Goal: Transaction & Acquisition: Purchase product/service

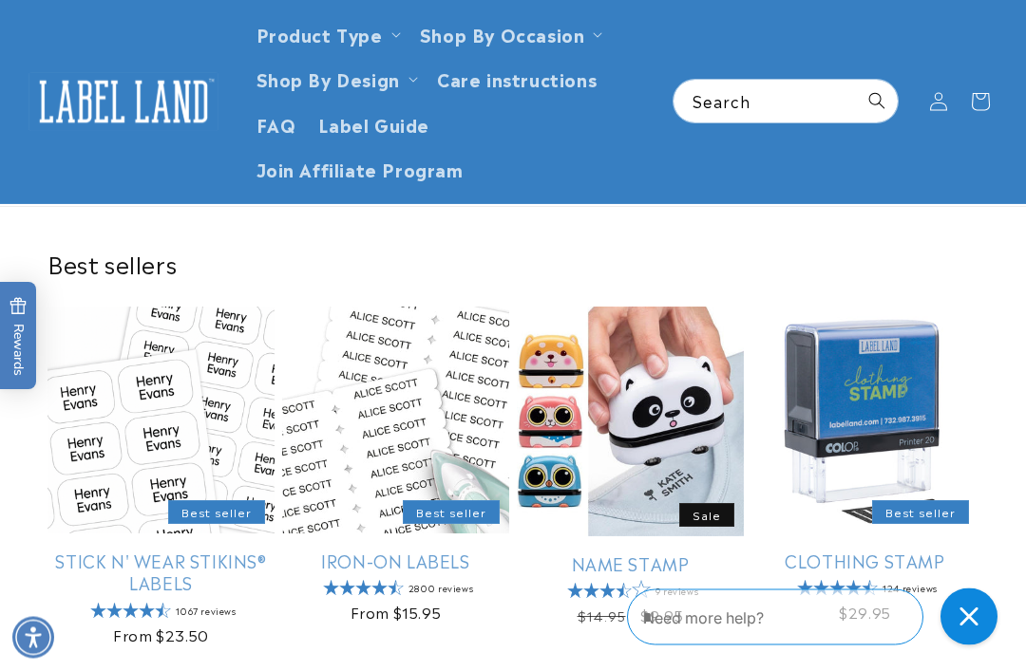
scroll to position [382, 0]
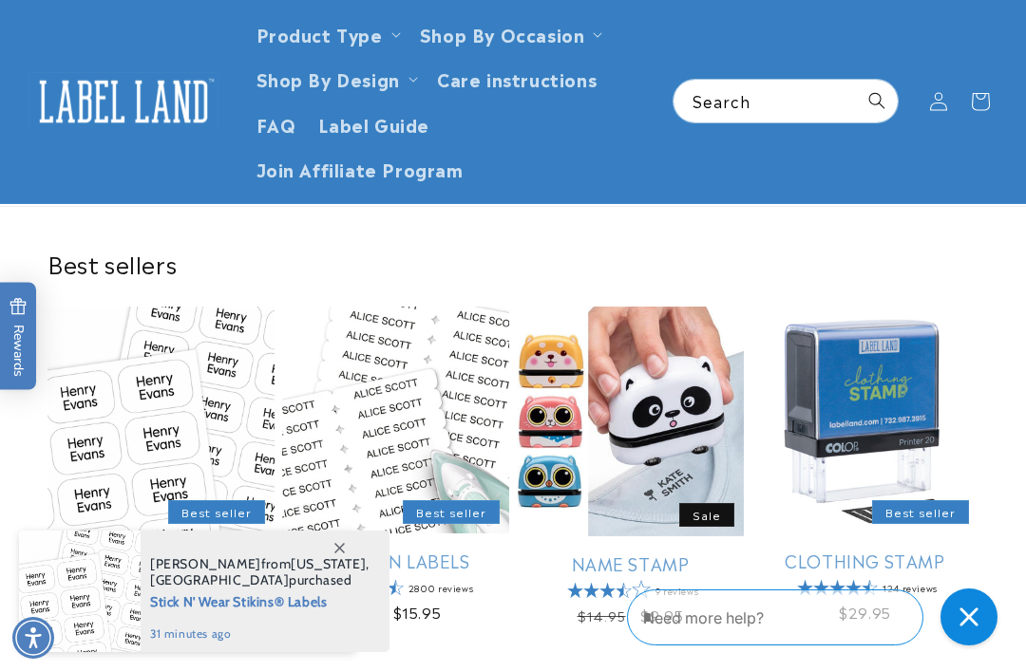
click at [399, 41] on summary "Product Type" at bounding box center [326, 33] width 163 height 45
click at [153, 550] on link "Stick N' Wear Stikins® Labels" at bounding box center [160, 572] width 227 height 45
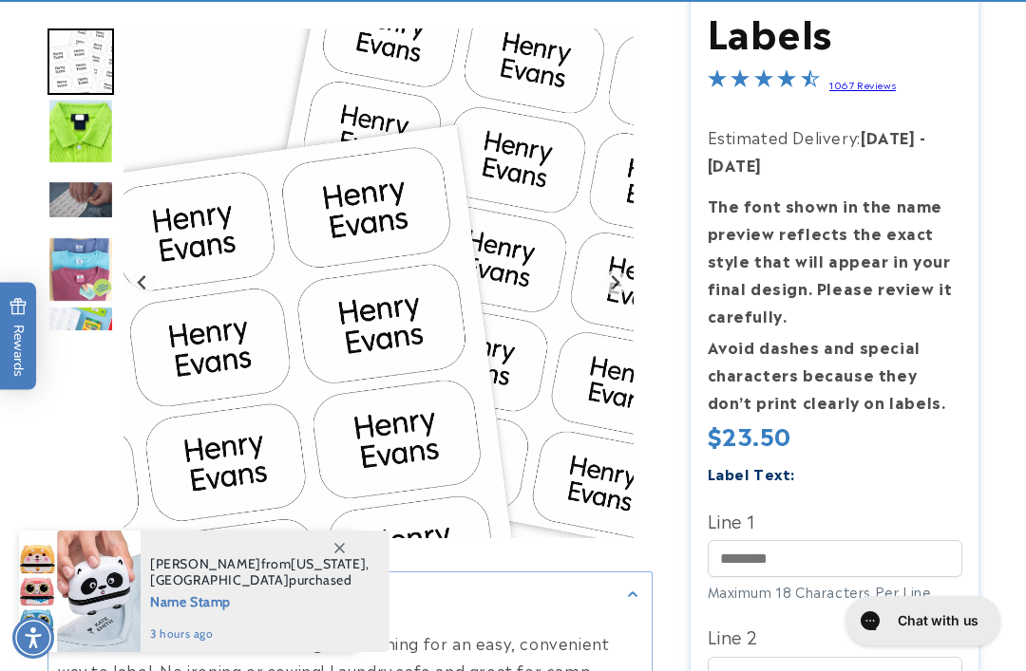
scroll to position [482, 0]
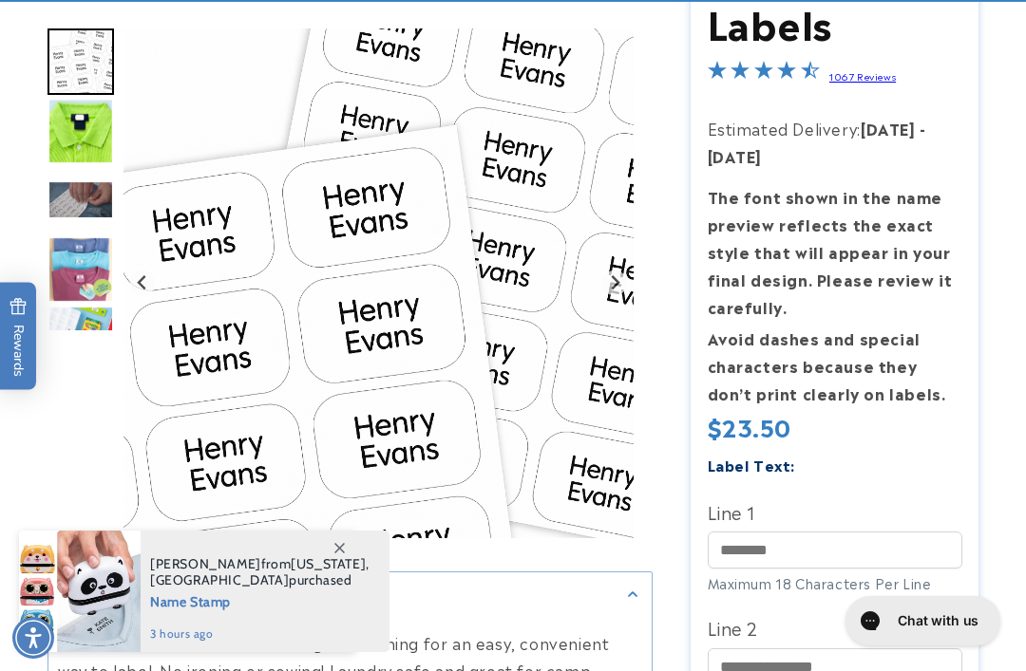
click at [347, 565] on span at bounding box center [339, 548] width 34 height 34
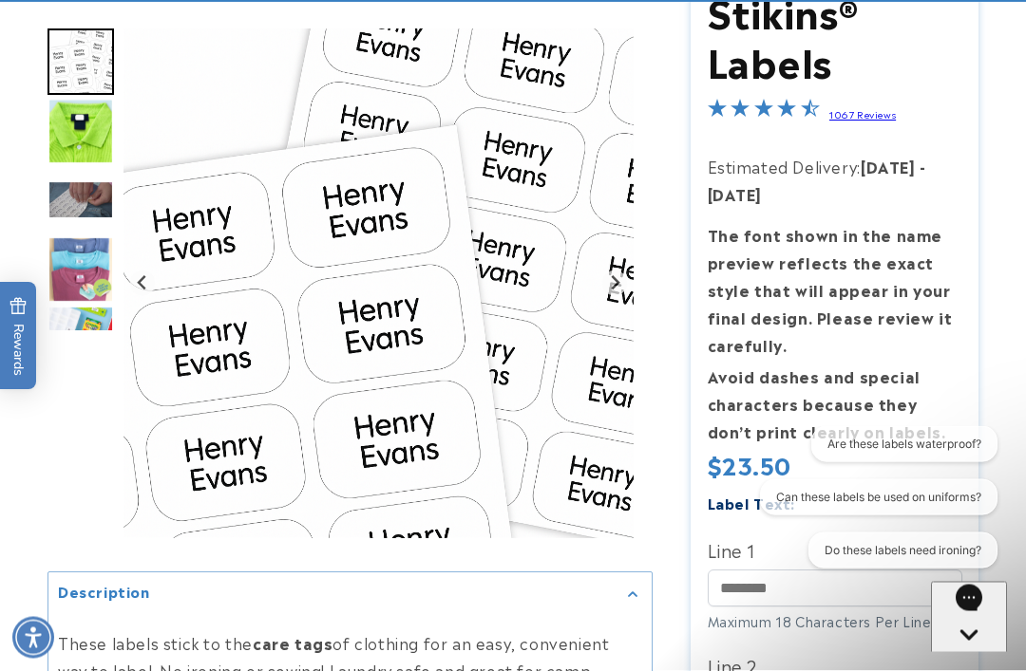
scroll to position [446, 0]
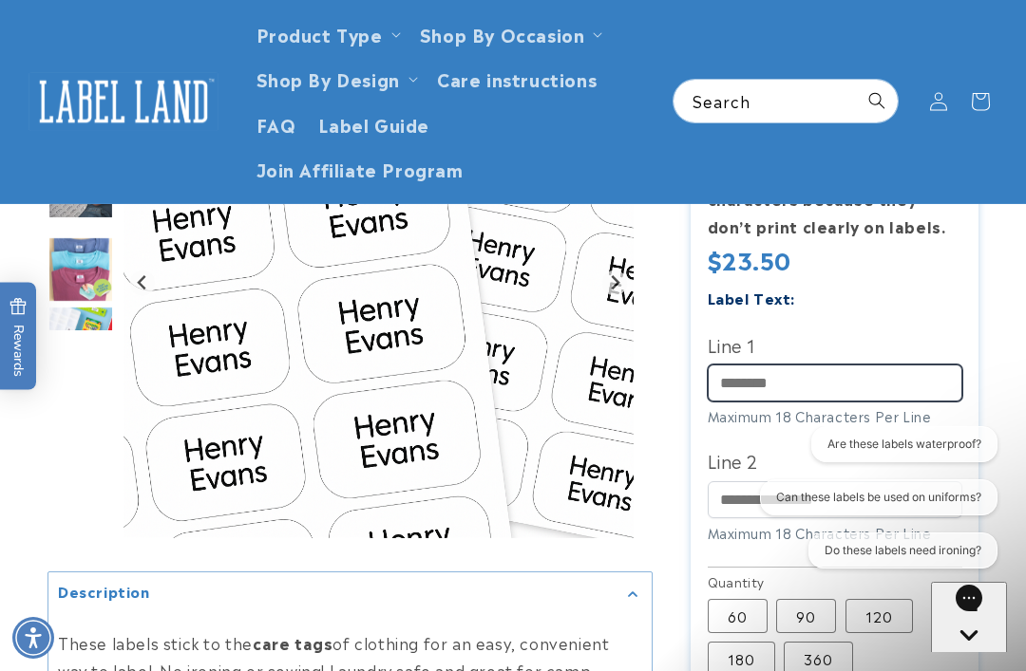
click at [825, 378] on input "Line 1" at bounding box center [835, 383] width 255 height 37
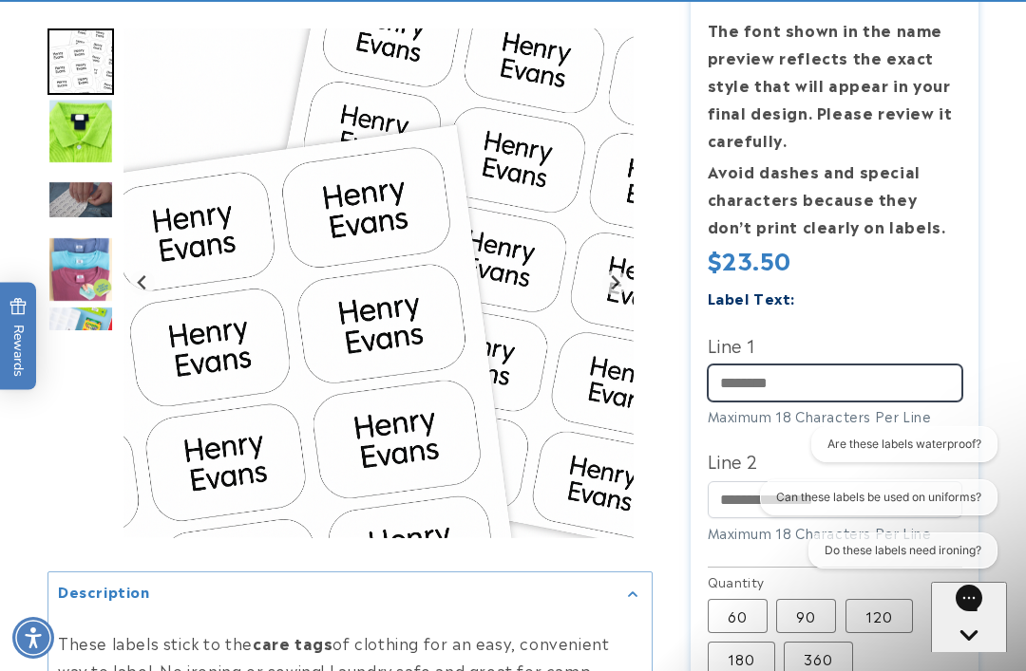
scroll to position [648, 0]
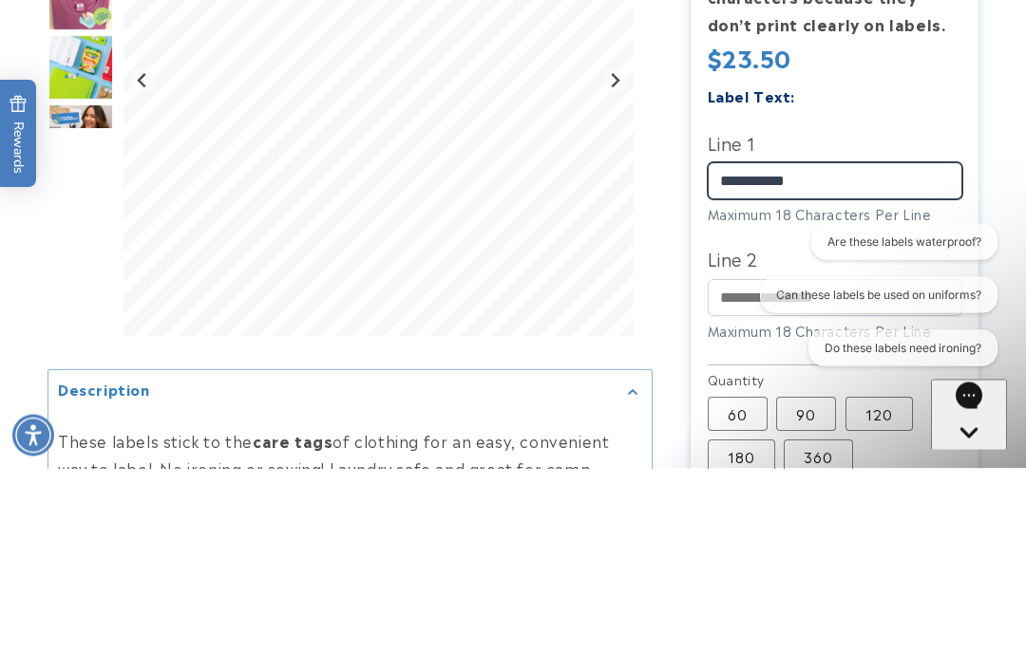
type input "**********"
click at [773, 236] on div "Are these labels waterproof? Can these labels be used on uniforms? Do these lab…" at bounding box center [869, 298] width 255 height 150
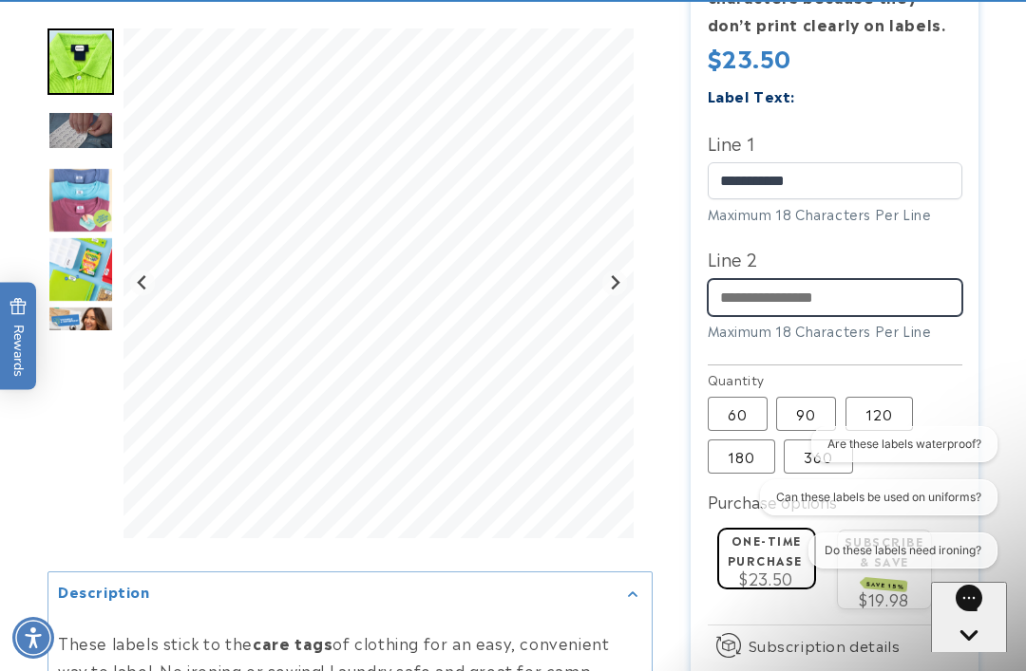
click at [872, 286] on input "Line 2" at bounding box center [835, 297] width 255 height 37
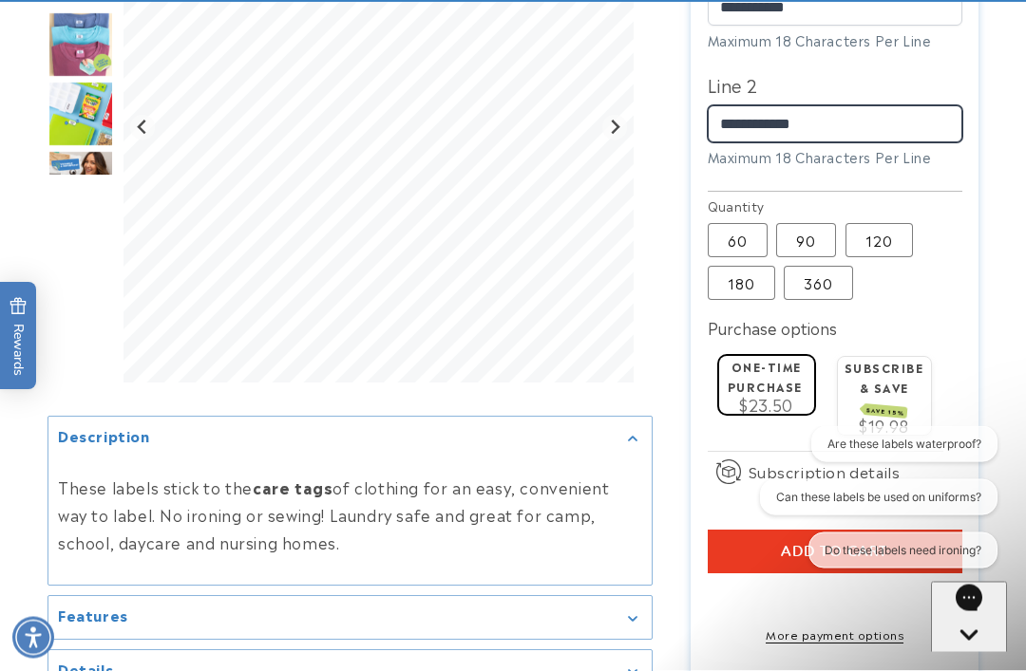
scroll to position [1025, 0]
type input "**********"
click at [803, 229] on label "90 Variant sold out or unavailable" at bounding box center [806, 240] width 60 height 34
click at [880, 224] on label "120 Variant sold out or unavailable" at bounding box center [878, 240] width 67 height 34
click at [812, 235] on label "90 Variant sold out or unavailable" at bounding box center [806, 240] width 60 height 34
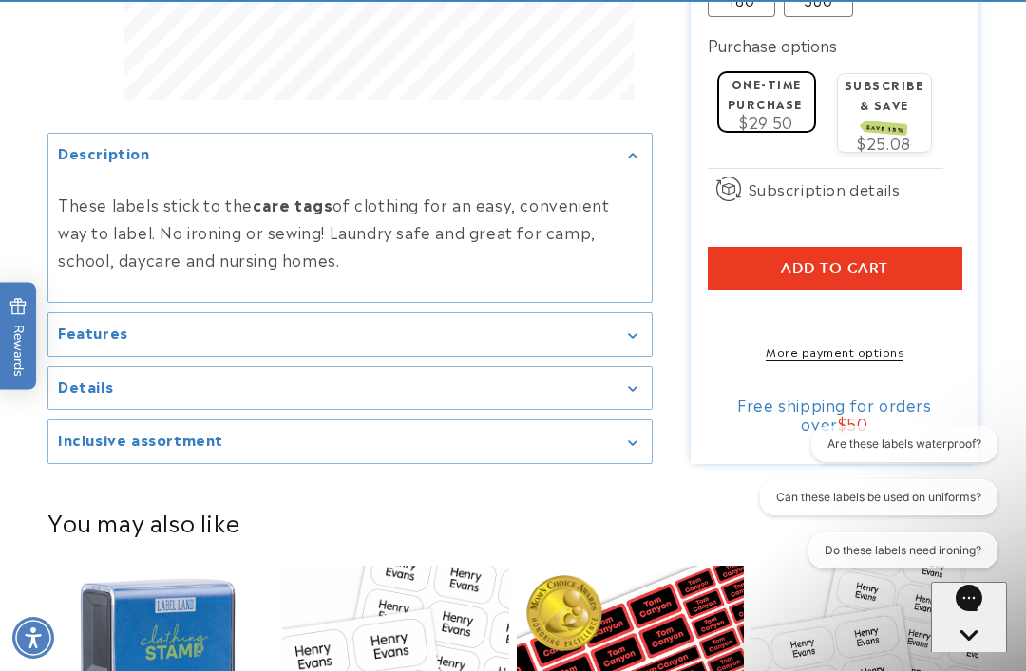
scroll to position [1320, 0]
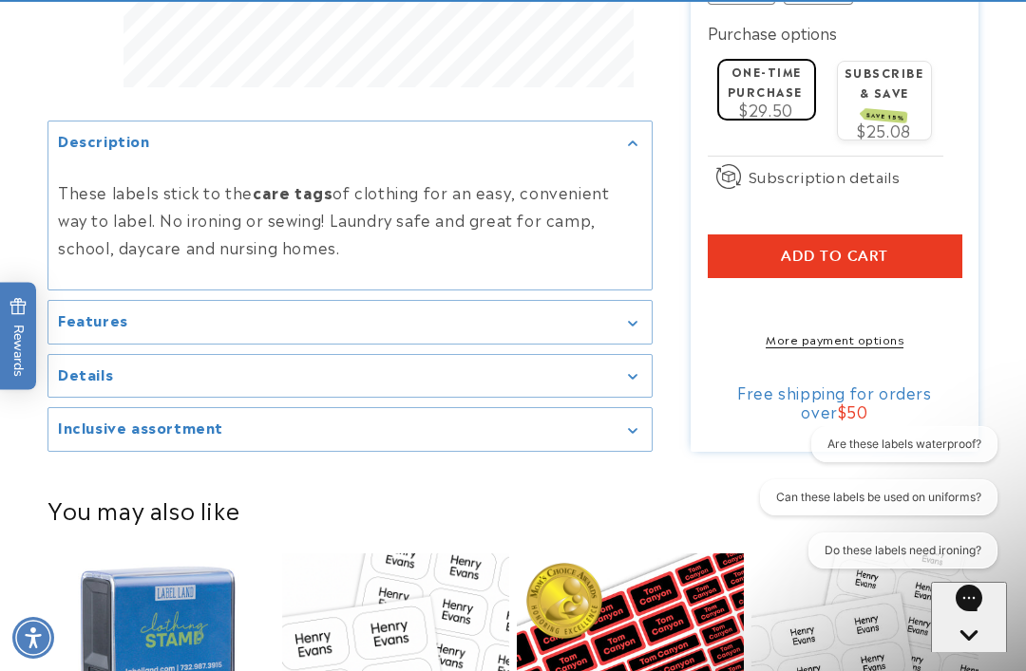
click at [712, 305] on shop-pay-wallet-button at bounding box center [710, 301] width 5 height 23
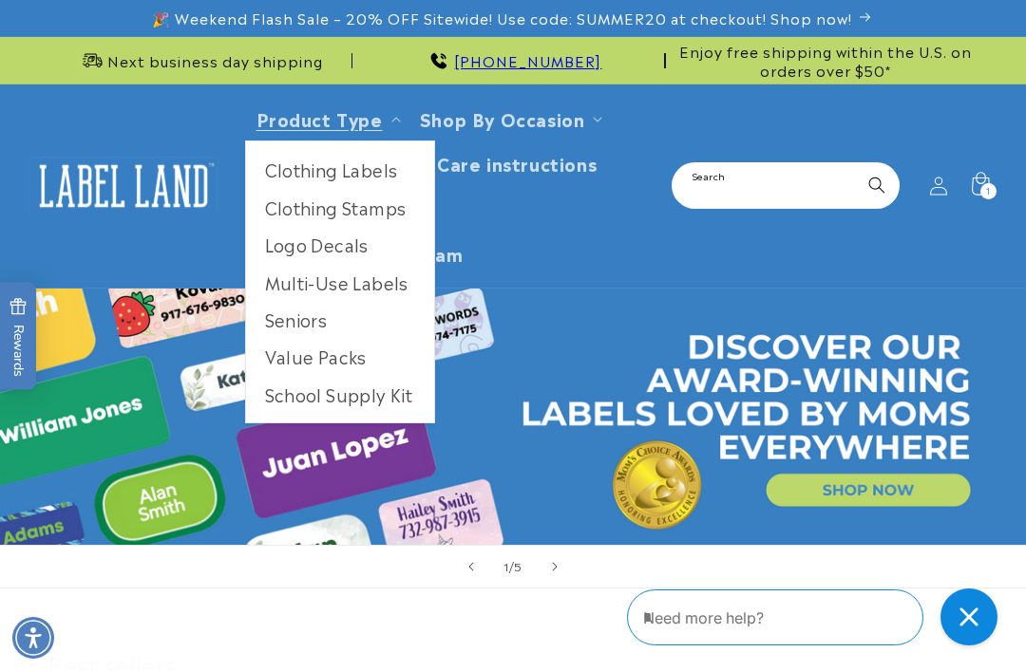
click at [794, 177] on input "Search" at bounding box center [785, 185] width 224 height 43
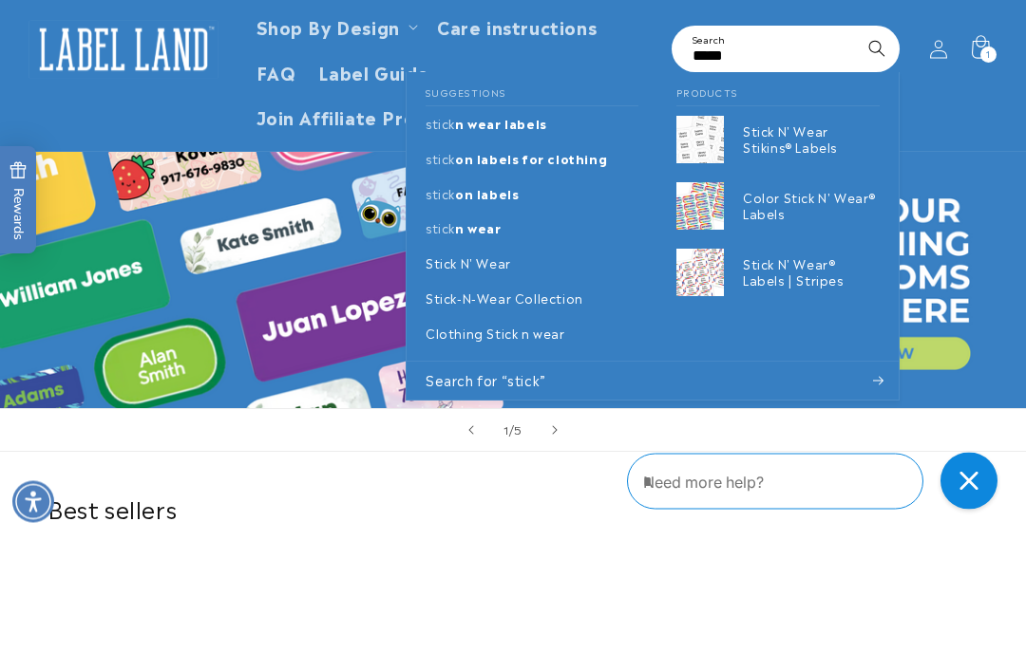
type input "*****"
click at [877, 164] on button "Search" at bounding box center [877, 185] width 42 height 42
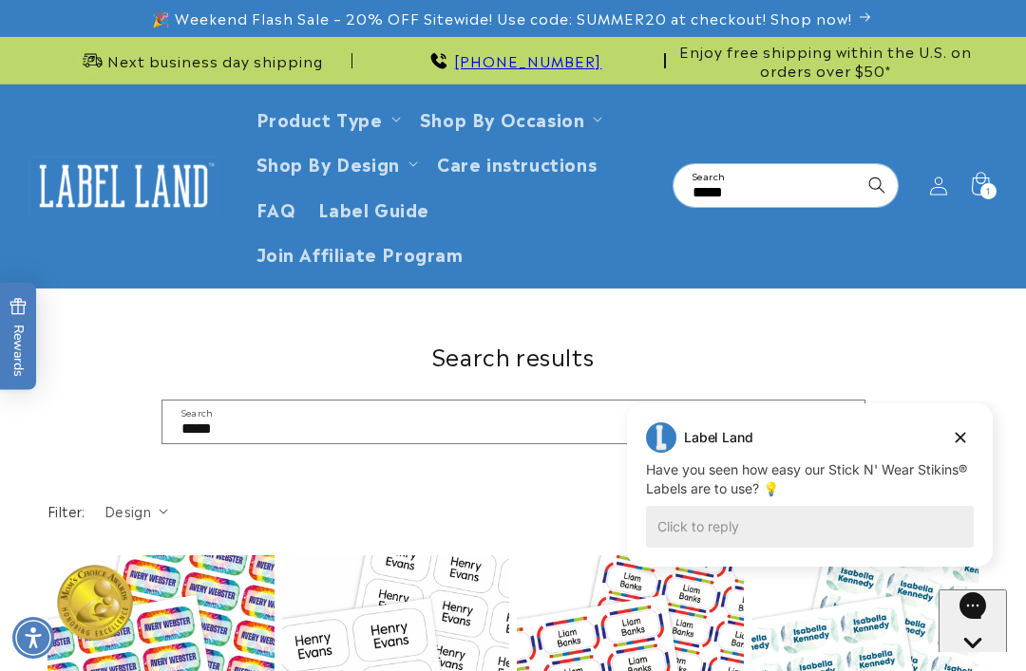
click at [999, 177] on icon at bounding box center [980, 186] width 42 height 42
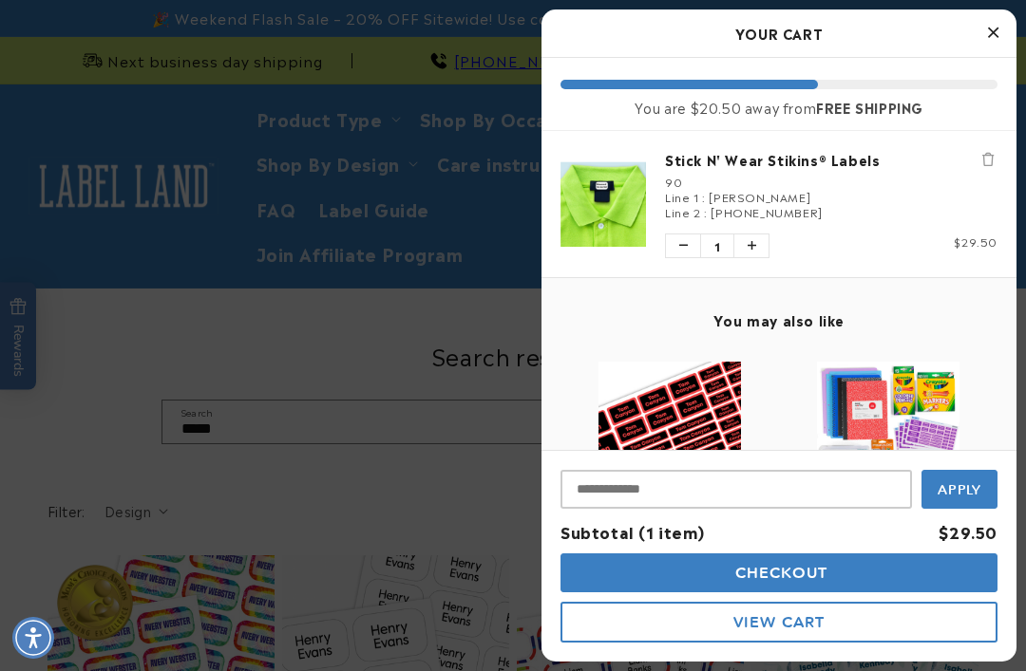
click at [779, 579] on span "Checkout" at bounding box center [779, 573] width 98 height 18
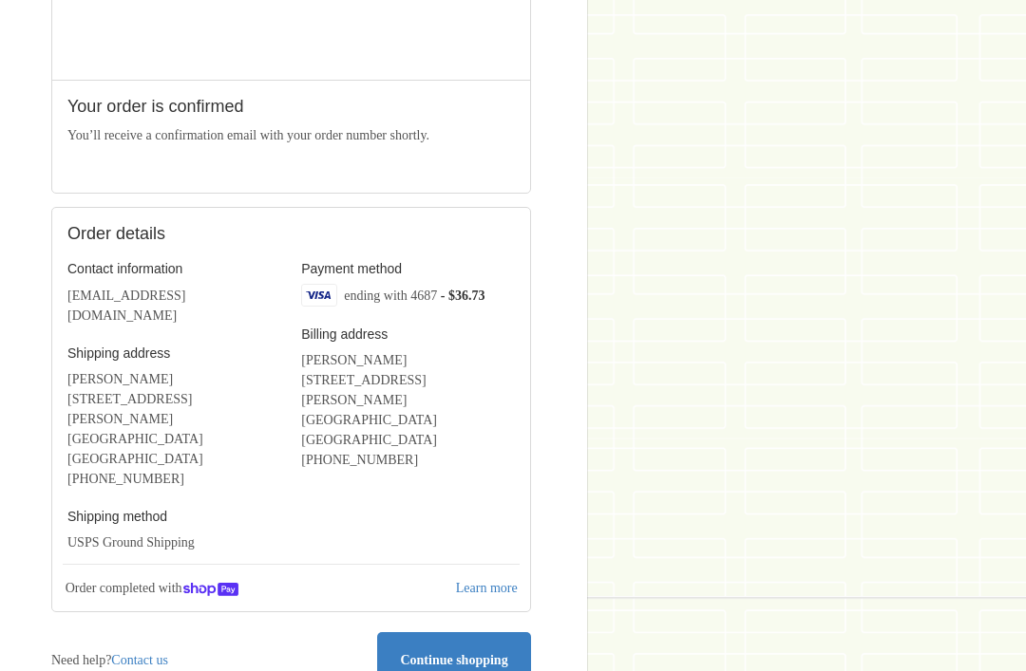
scroll to position [359, 0]
